Goal: Task Accomplishment & Management: Complete application form

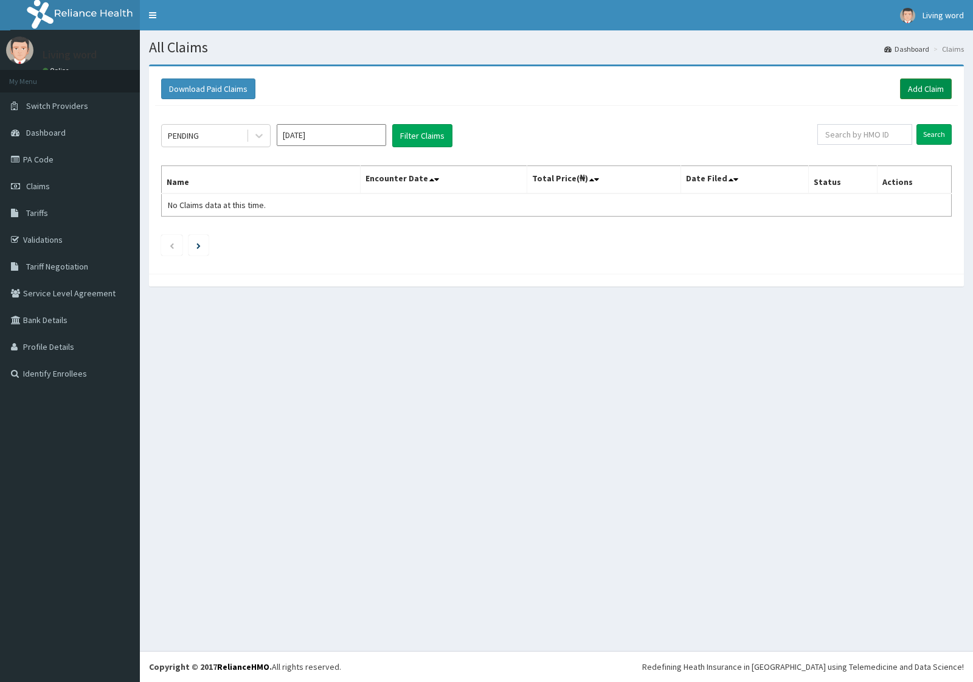
click at [925, 89] on link "Add Claim" at bounding box center [926, 88] width 52 height 21
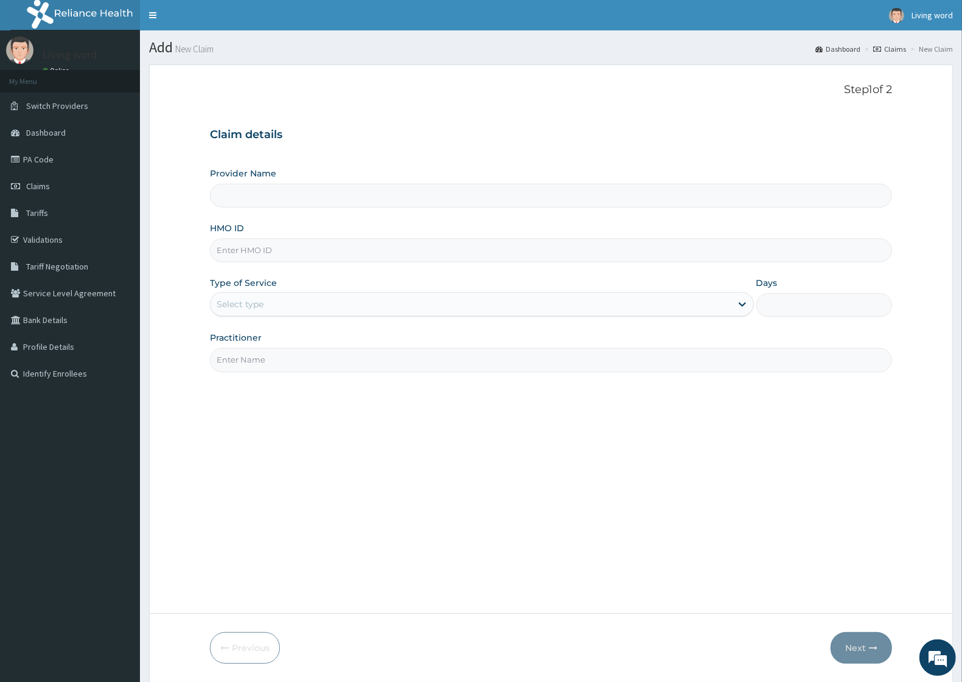
click at [243, 250] on input "HMO ID" at bounding box center [551, 250] width 682 height 24
paste input "[MEDICAL_DATA]"
type input "[MEDICAL_DATA]"
type input "Living Word [GEOGRAPHIC_DATA]"
drag, startPoint x: 309, startPoint y: 246, endPoint x: 90, endPoint y: 277, distance: 221.1
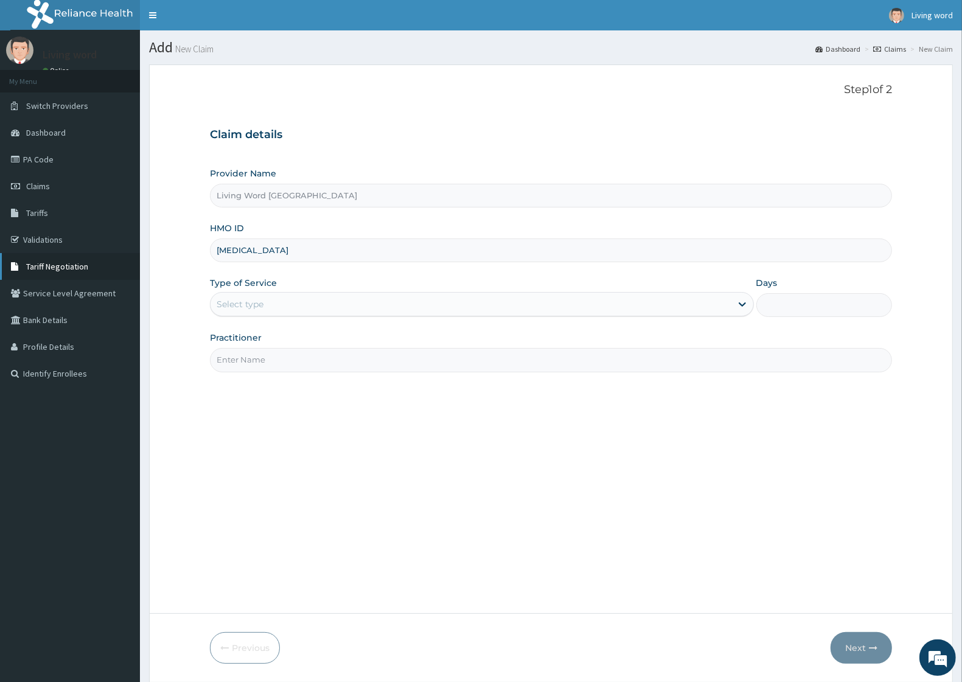
click at [90, 277] on div "R EL Toggle navigation Living word Living word - [EMAIL_ADDRESS][DOMAIN_NAME] M…" at bounding box center [481, 361] width 962 height 723
paste input "TOO/10156/B"
click at [309, 243] on input "TOO/10156/B" at bounding box center [551, 250] width 682 height 24
type input "TOO/10156/B"
click at [733, 308] on div at bounding box center [742, 304] width 22 height 22
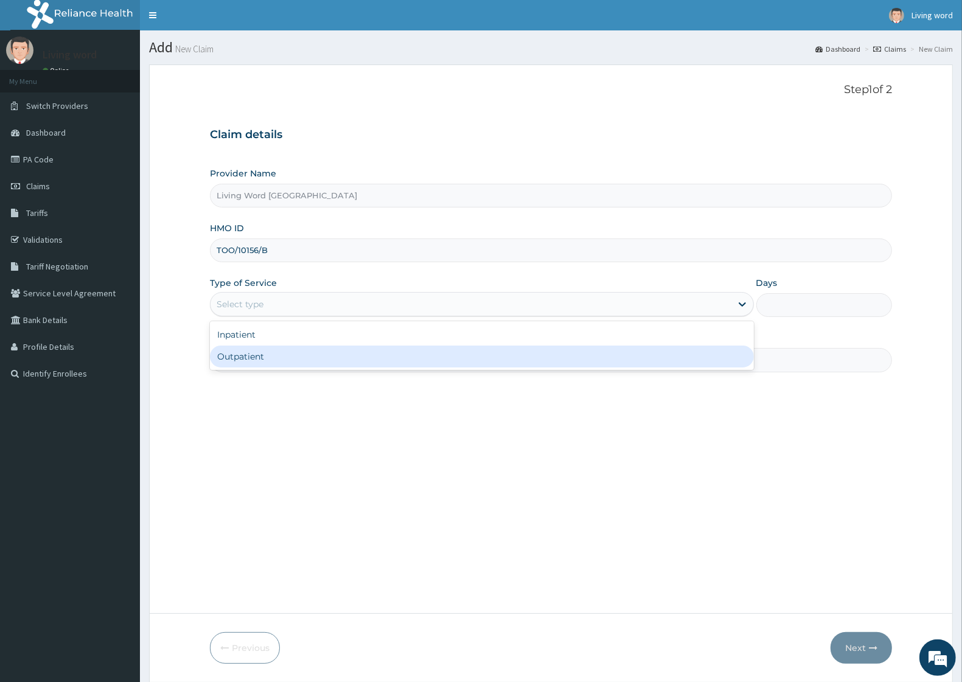
click at [275, 358] on div "Outpatient" at bounding box center [482, 356] width 544 height 22
type input "1"
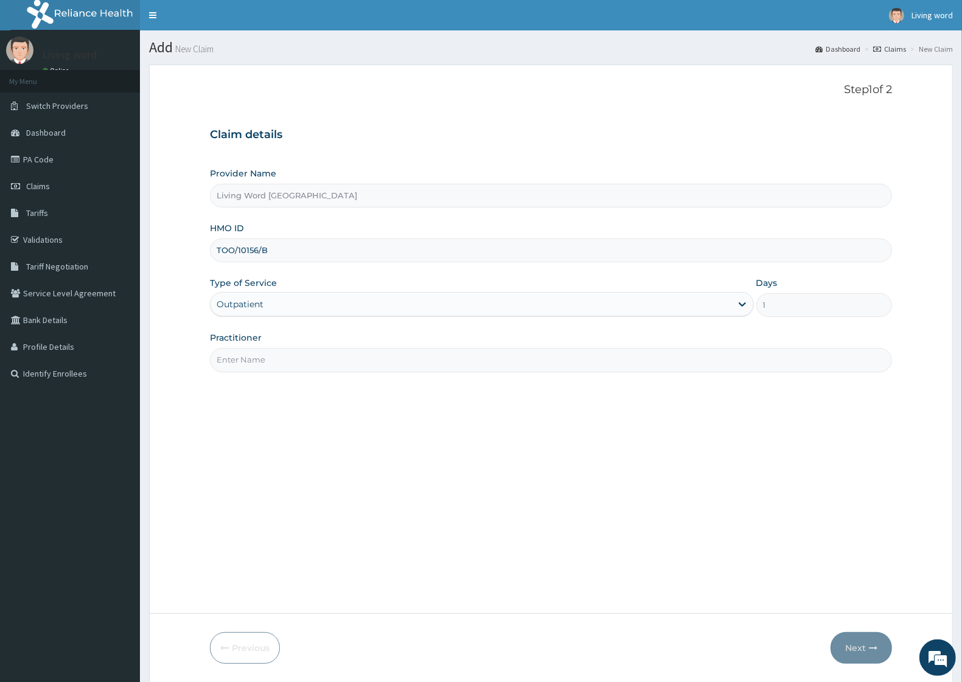
click at [271, 356] on input "Practitioner" at bounding box center [551, 360] width 682 height 24
type input "[PERSON_NAME]"
click at [861, 645] on button "Next" at bounding box center [860, 648] width 61 height 32
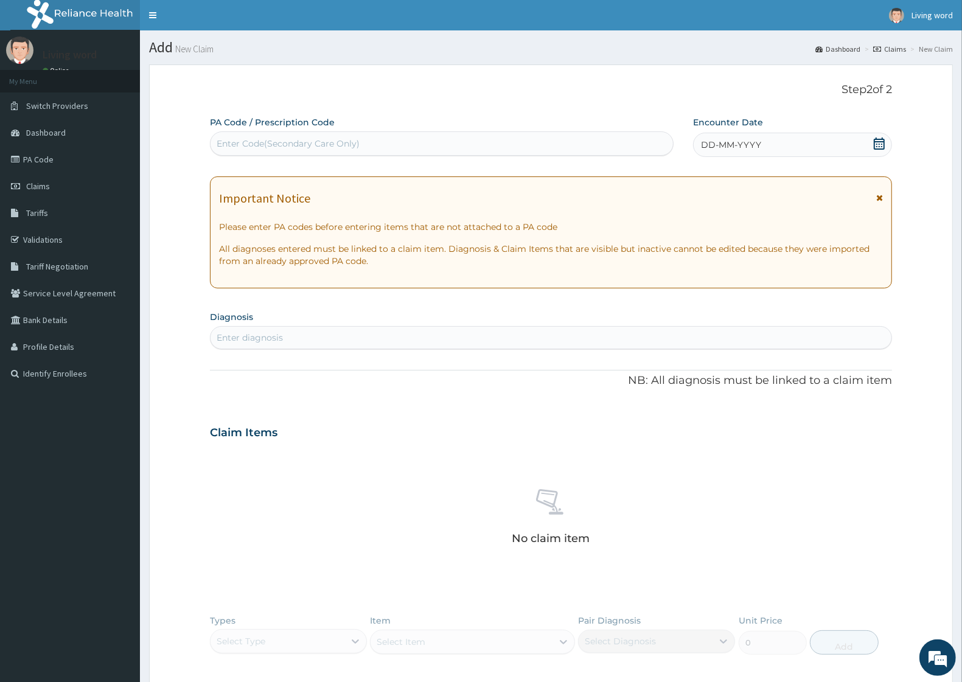
click at [268, 335] on div "Enter diagnosis" at bounding box center [250, 337] width 66 height 12
type input "PAIN"
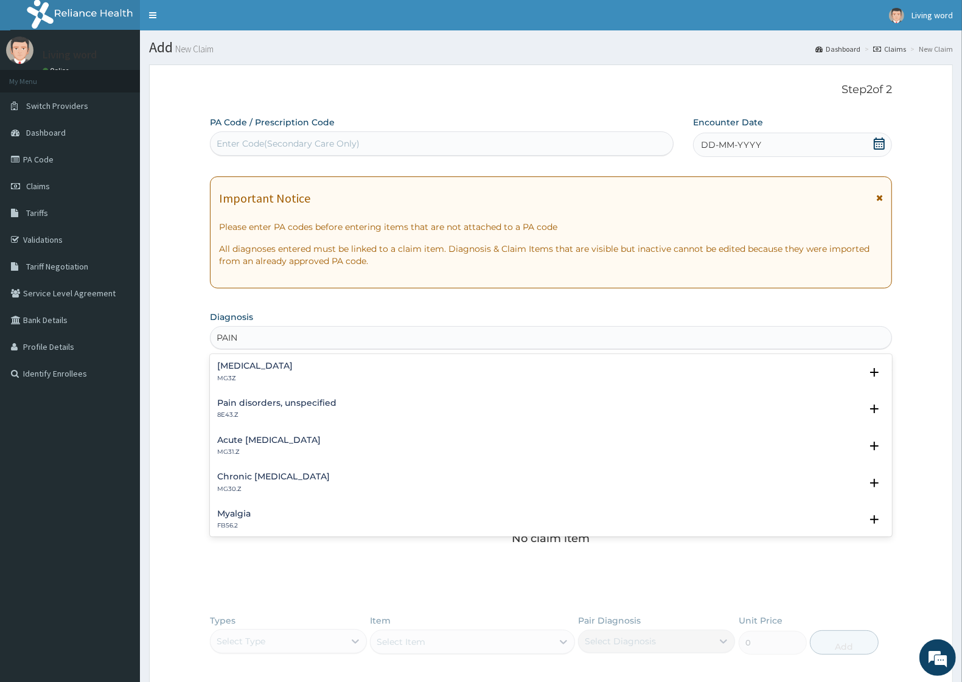
click at [277, 368] on h4 "[MEDICAL_DATA]" at bounding box center [254, 365] width 75 height 9
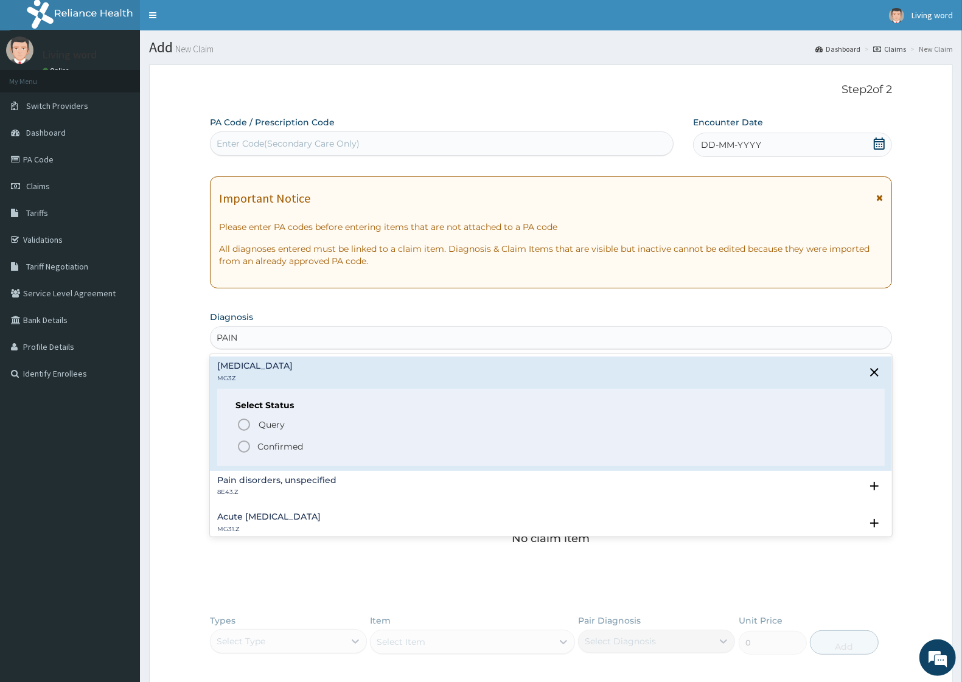
click at [277, 449] on p "Confirmed" at bounding box center [280, 446] width 46 height 12
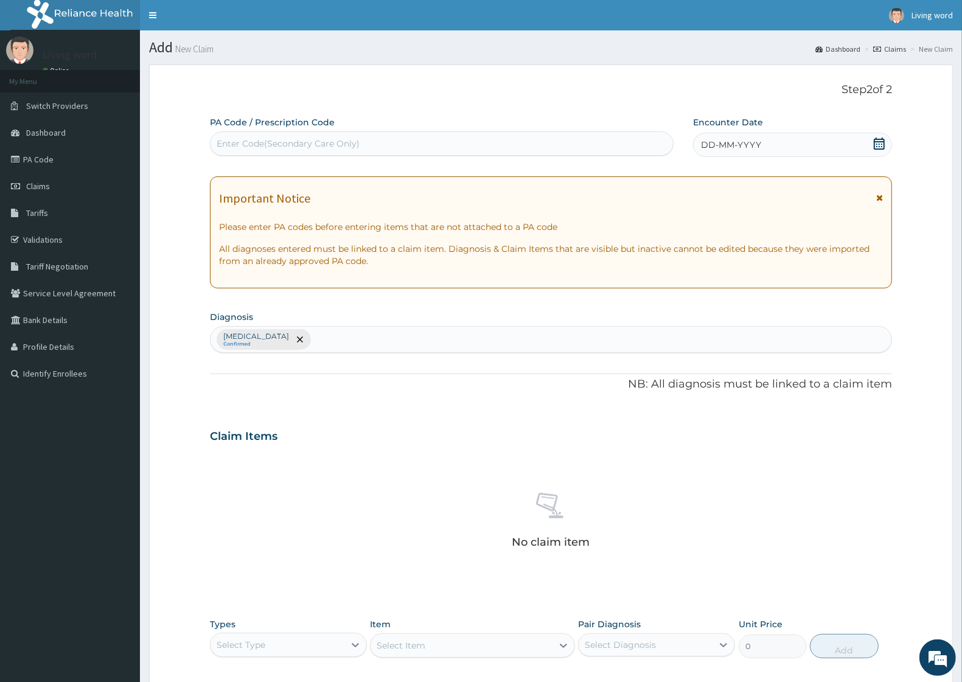
click at [297, 134] on div "Enter Code(Secondary Care Only)" at bounding box center [441, 143] width 462 height 19
paste input "PA/F38C92"
type input "PA/F38C92"
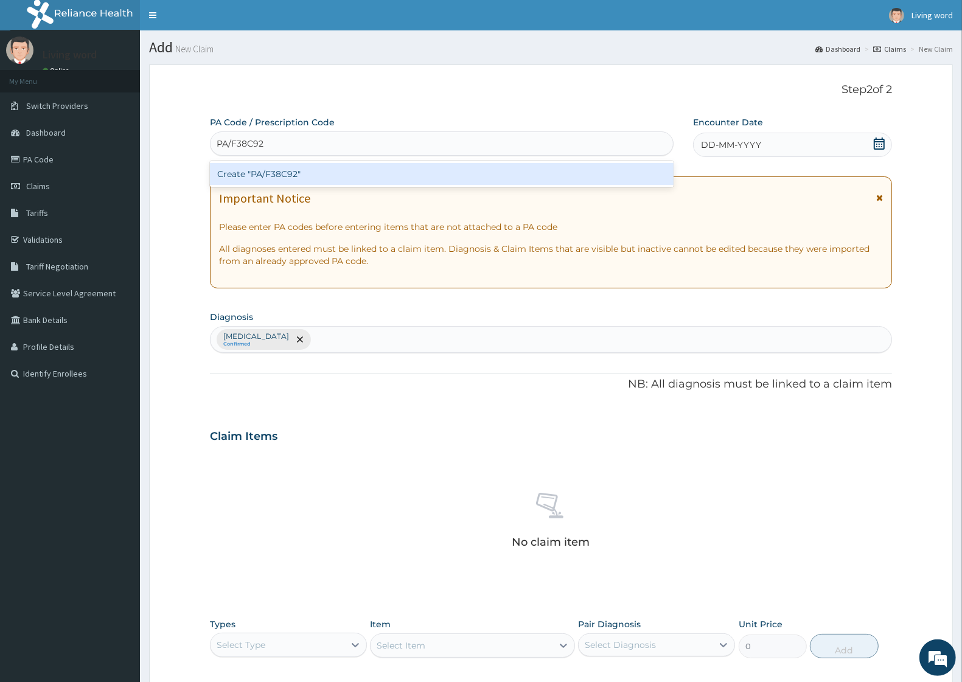
click at [286, 170] on div "Create "PA/F38C92"" at bounding box center [441, 174] width 463 height 22
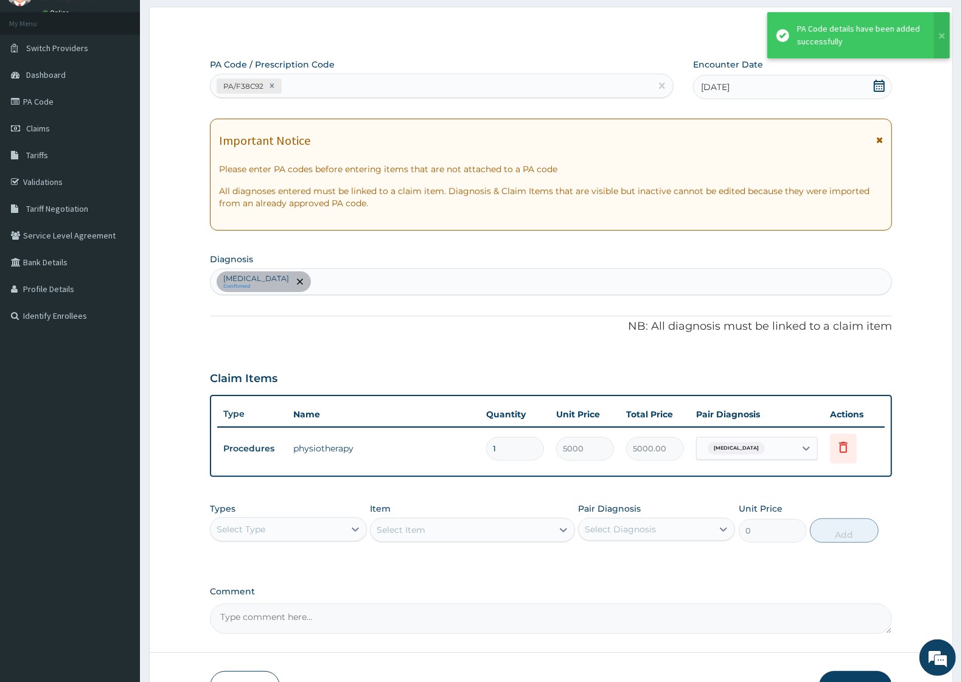
scroll to position [137, 0]
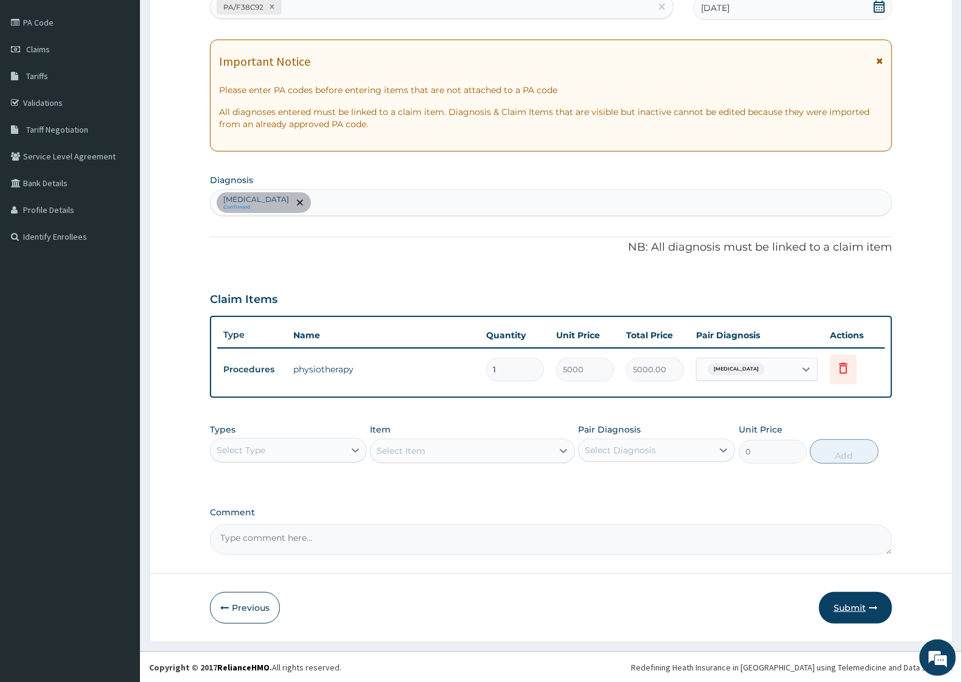
click at [851, 608] on button "Submit" at bounding box center [855, 608] width 73 height 32
